Goal: Task Accomplishment & Management: Complete application form

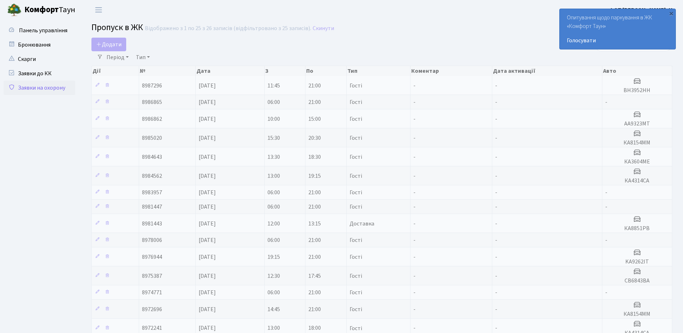
select select "25"
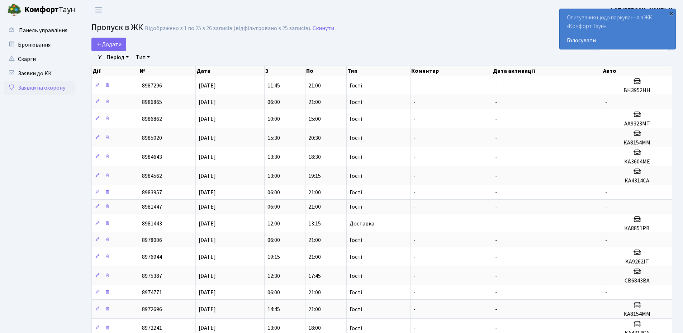
click at [671, 14] on div "×" at bounding box center [671, 13] width 7 height 7
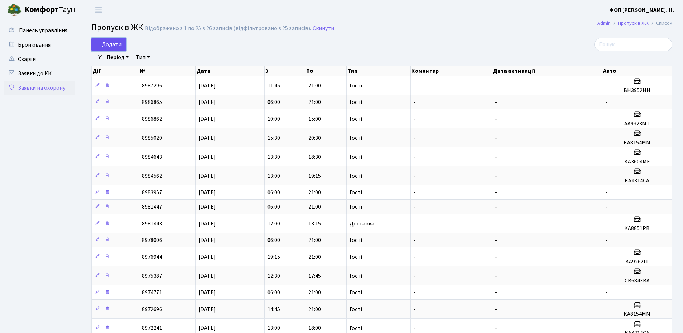
click at [119, 42] on span "Додати" at bounding box center [108, 45] width 25 height 8
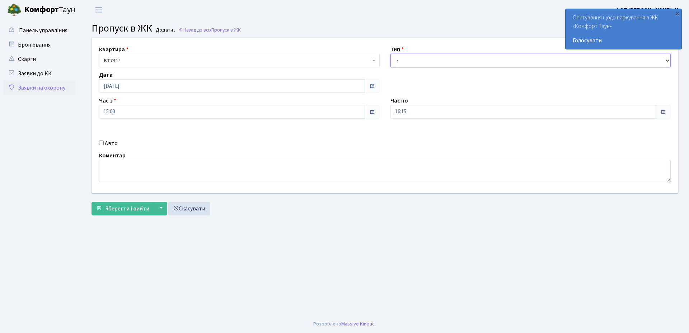
click at [435, 62] on select "- Доставка Таксі Гості Сервіс" at bounding box center [530, 61] width 280 height 14
select select "3"
click at [390, 54] on select "- Доставка Таксі Гості Сервіс" at bounding box center [530, 61] width 280 height 14
click at [420, 114] on input "16:15" at bounding box center [523, 112] width 266 height 14
click at [411, 137] on icon at bounding box center [409, 136] width 19 height 19
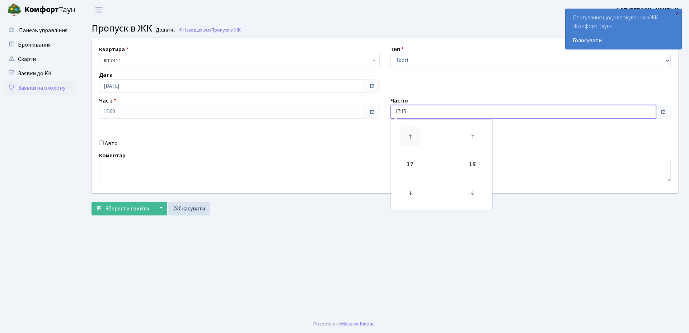
click at [411, 137] on icon at bounding box center [409, 136] width 19 height 19
click at [472, 193] on icon at bounding box center [472, 192] width 19 height 19
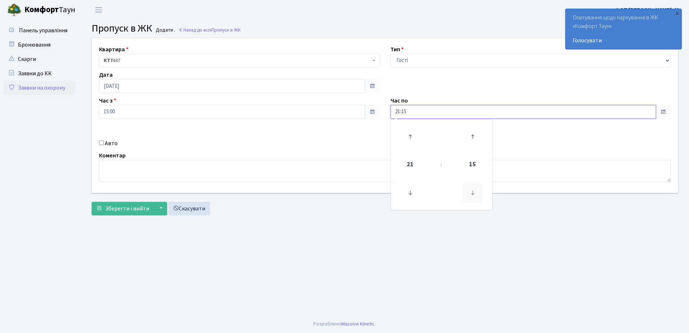
type input "21:00"
drag, startPoint x: 116, startPoint y: 145, endPoint x: 231, endPoint y: 137, distance: 115.0
click at [118, 145] on div "Авто" at bounding box center [239, 143] width 291 height 9
click at [111, 144] on label "Авто" at bounding box center [111, 143] width 13 height 9
click at [104, 144] on input "Авто" at bounding box center [101, 143] width 5 height 5
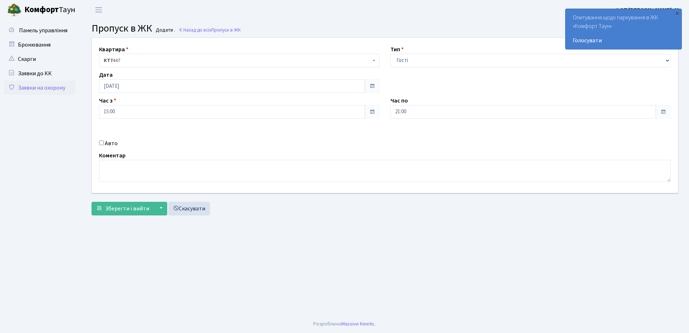
checkbox input "true"
paste input "Аа3568ТЕ"
type input "Аа3568ТЕ"
click at [122, 207] on span "Зберегти і вийти" at bounding box center [127, 209] width 44 height 8
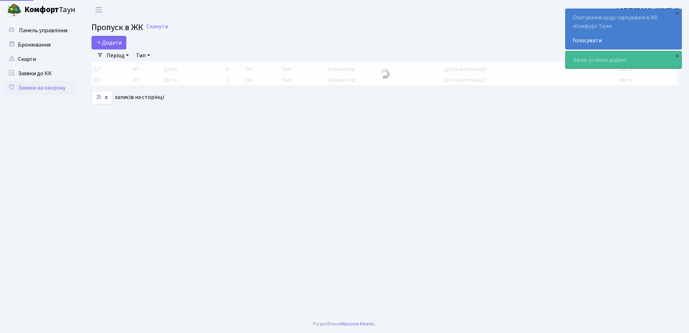
select select "25"
